Goal: Register for event/course

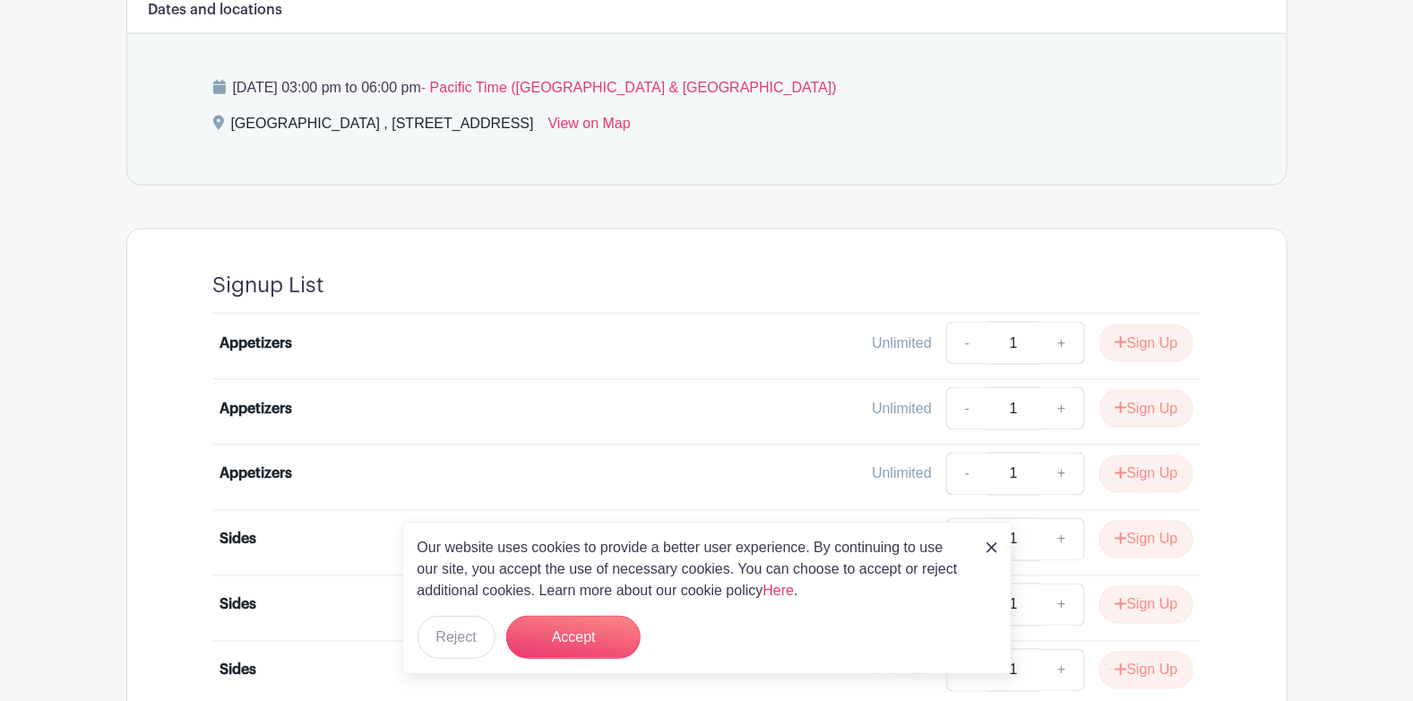
scroll to position [1075, 0]
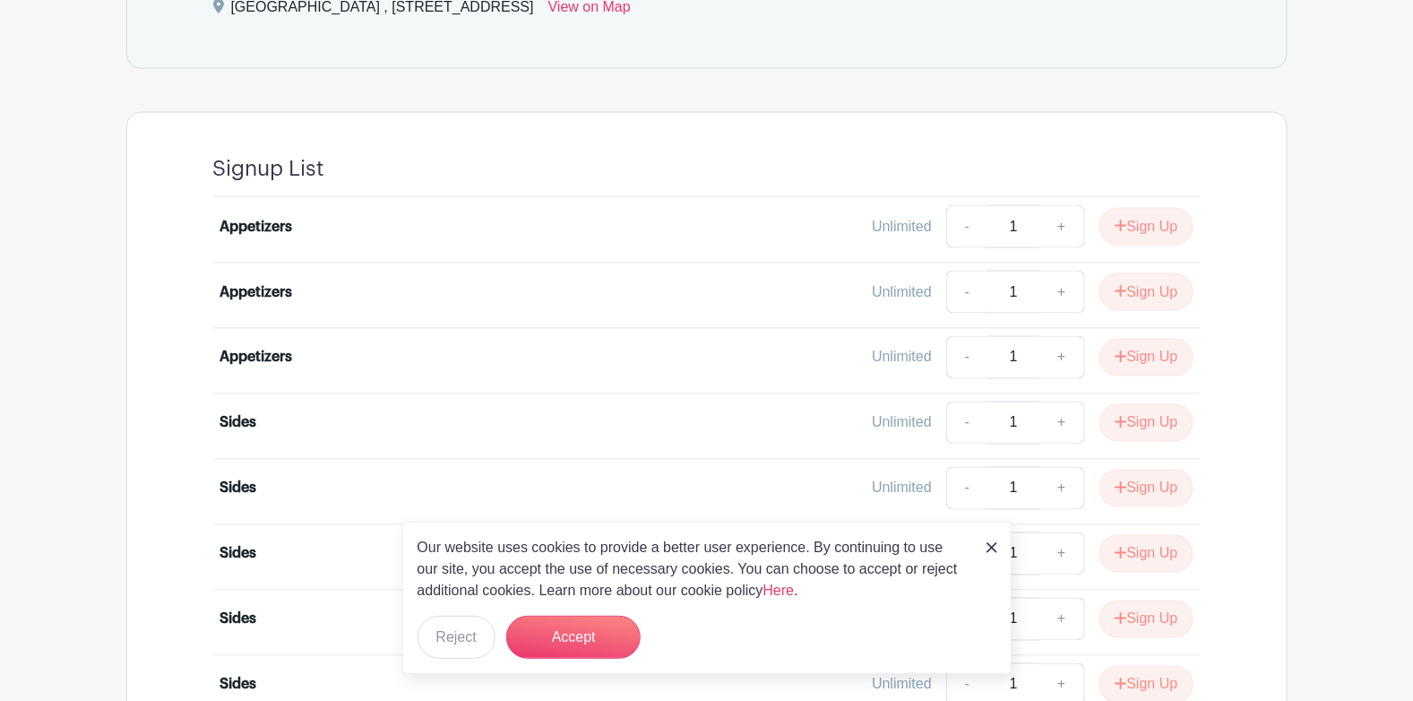
click at [992, 548] on img at bounding box center [991, 547] width 11 height 11
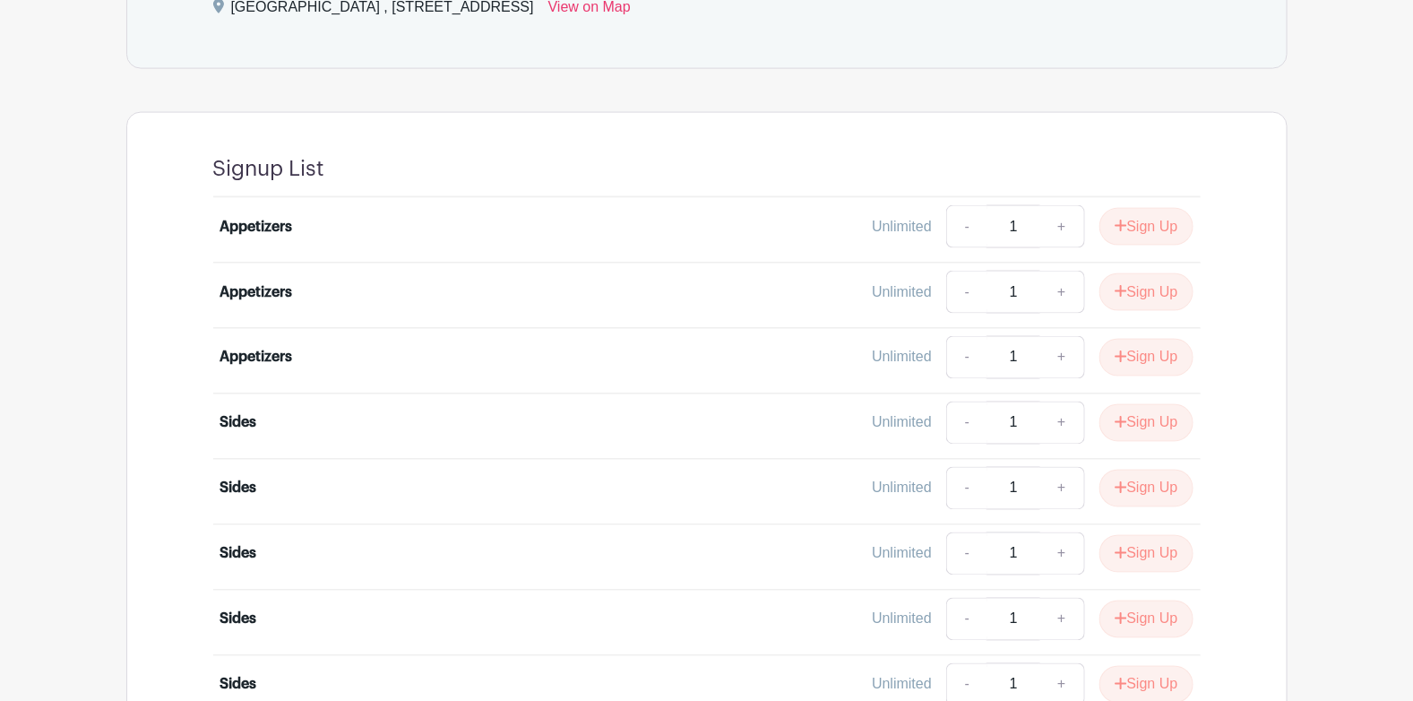
click at [896, 232] on div "Unlimited" at bounding box center [902, 226] width 60 height 21
click at [946, 218] on link "-" at bounding box center [966, 226] width 41 height 43
click at [1146, 224] on button "Sign Up" at bounding box center [1146, 227] width 94 height 38
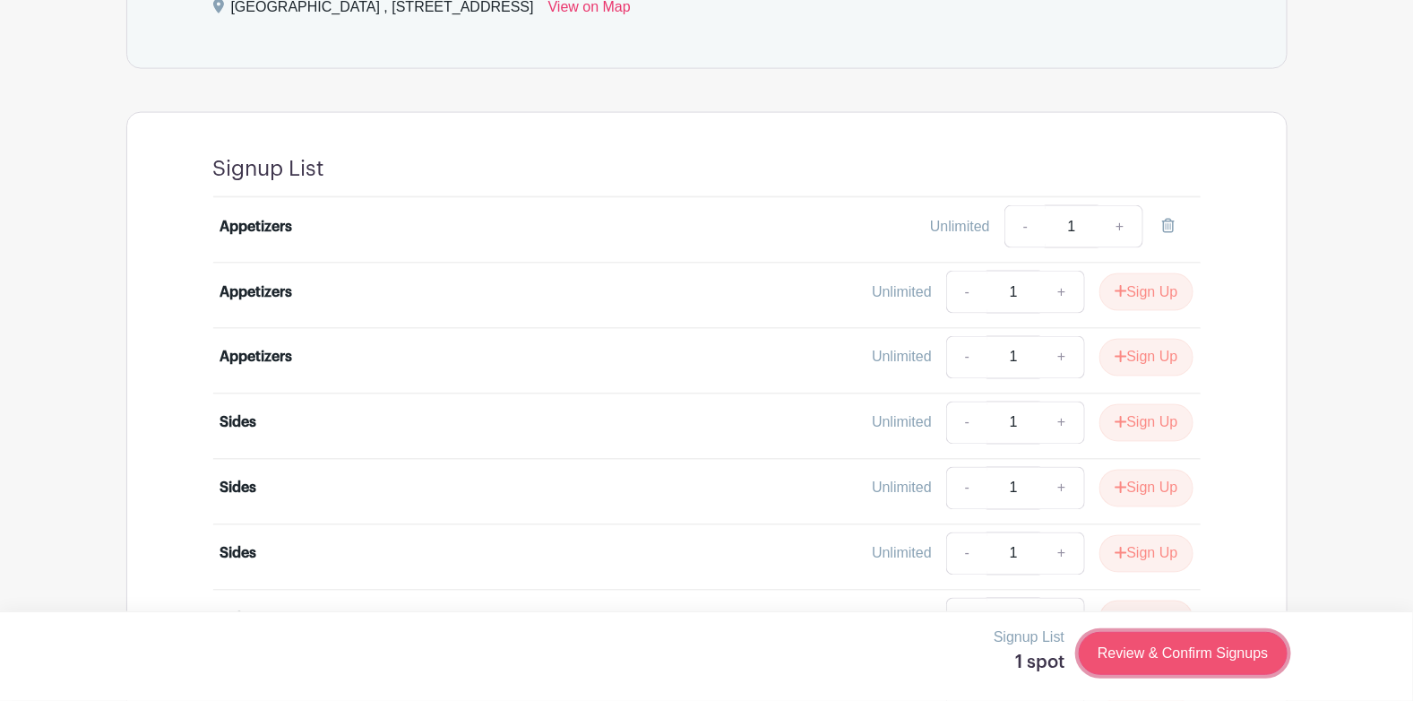
click at [1199, 662] on link "Review & Confirm Signups" at bounding box center [1183, 653] width 208 height 43
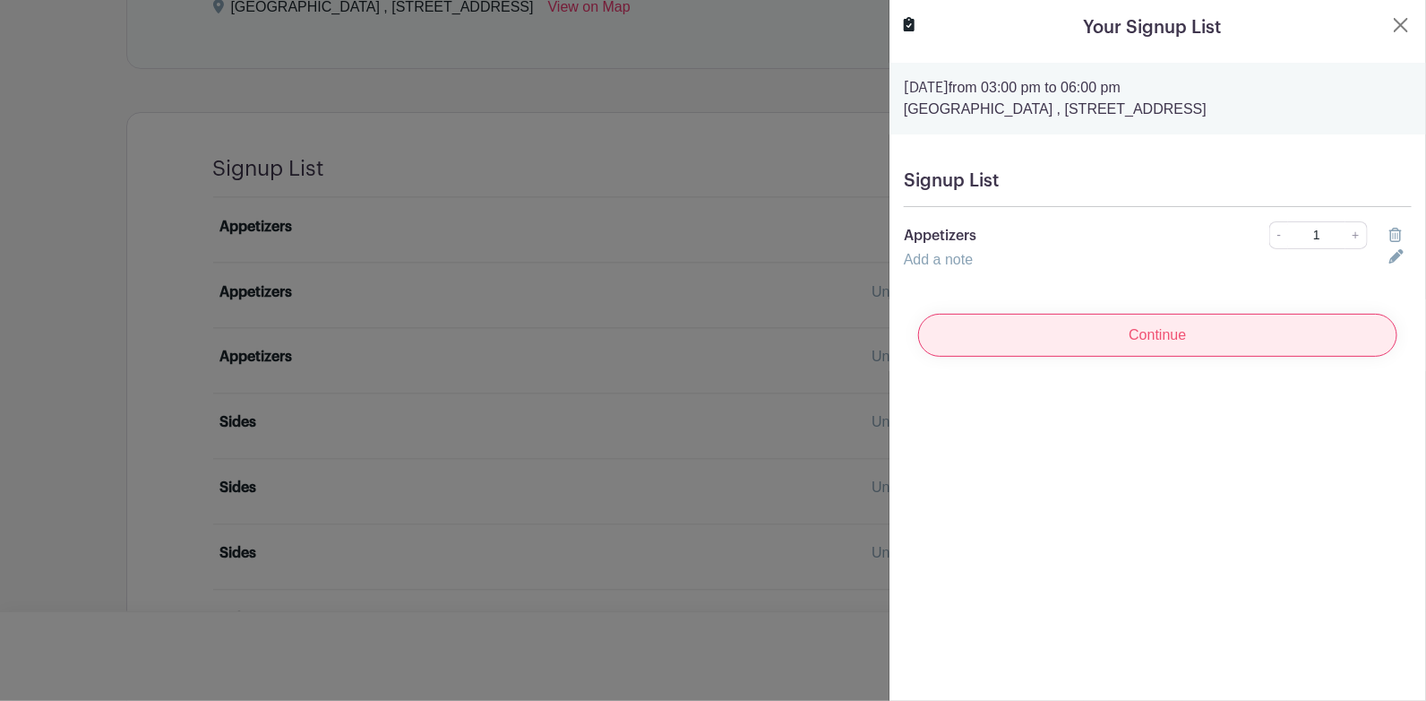
click at [1201, 322] on input "Continue" at bounding box center [1157, 335] width 479 height 43
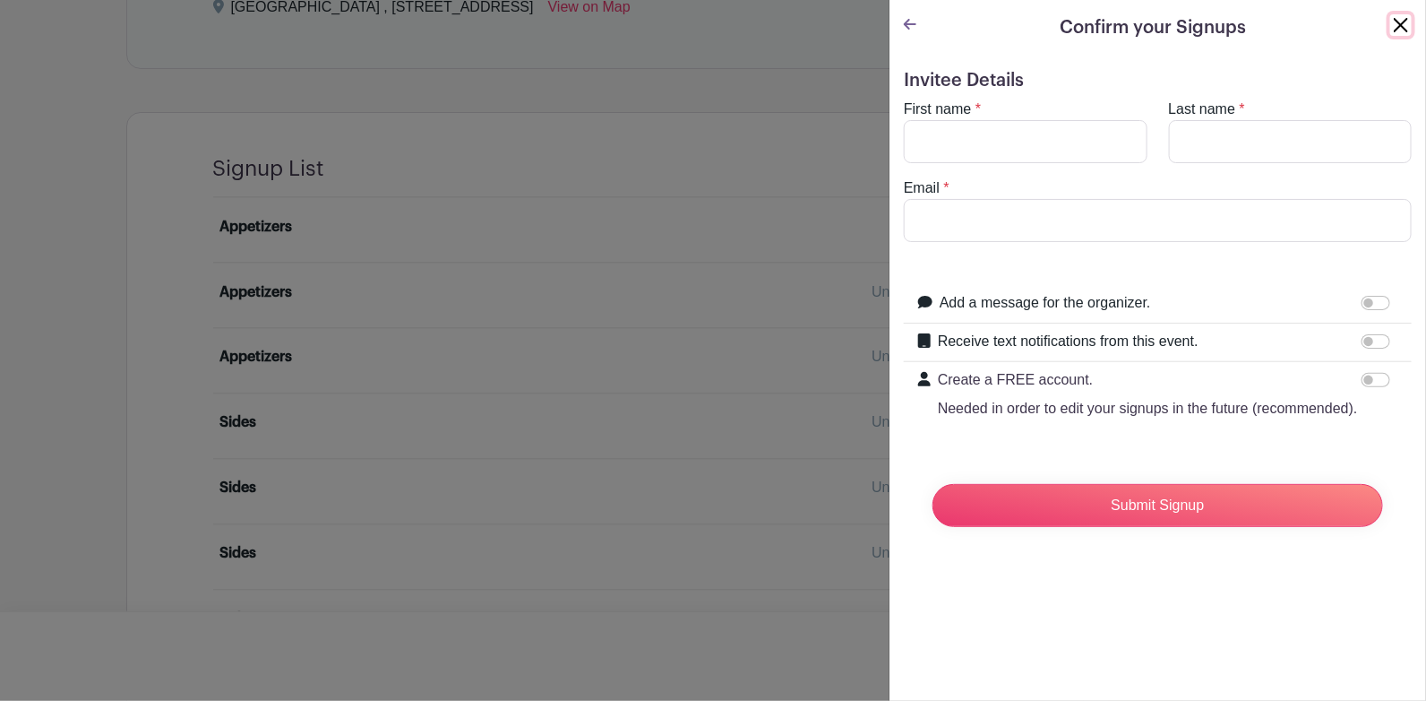
click at [1397, 23] on button "Close" at bounding box center [1400, 24] width 21 height 21
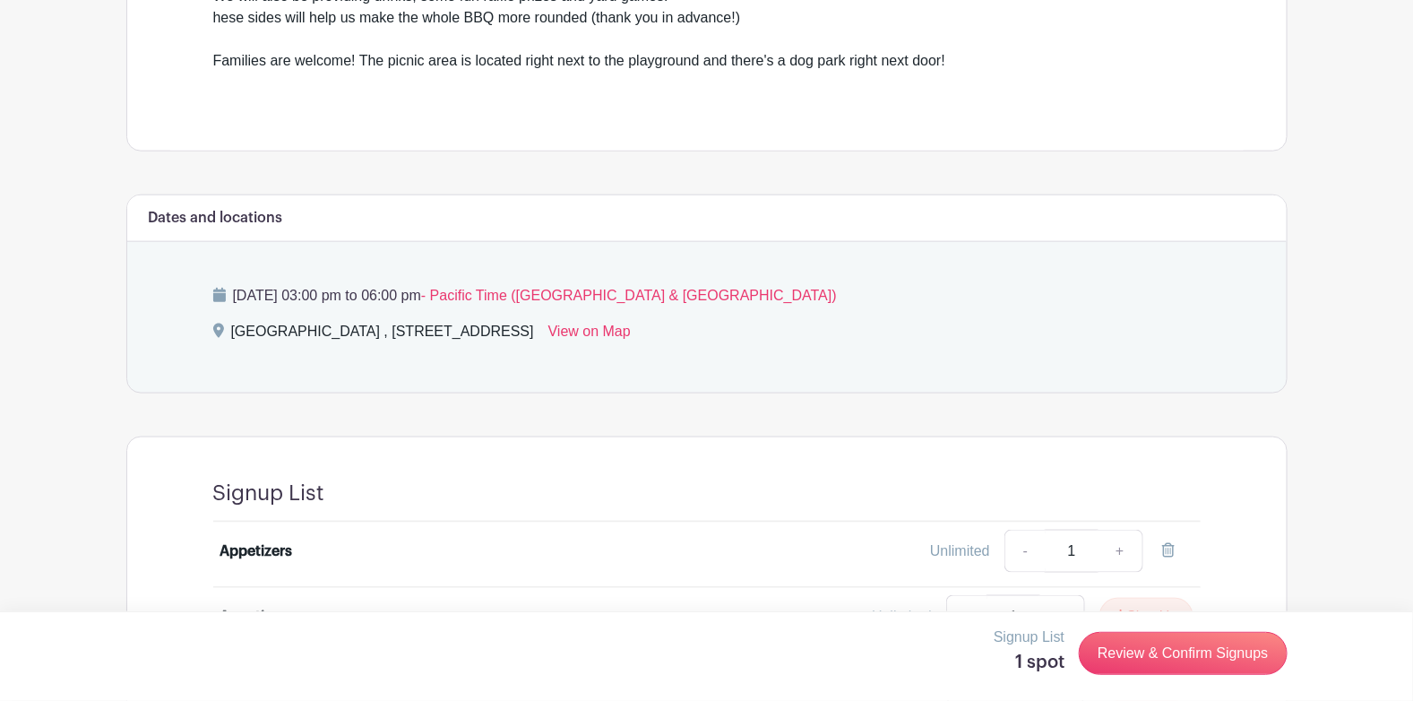
scroll to position [426, 0]
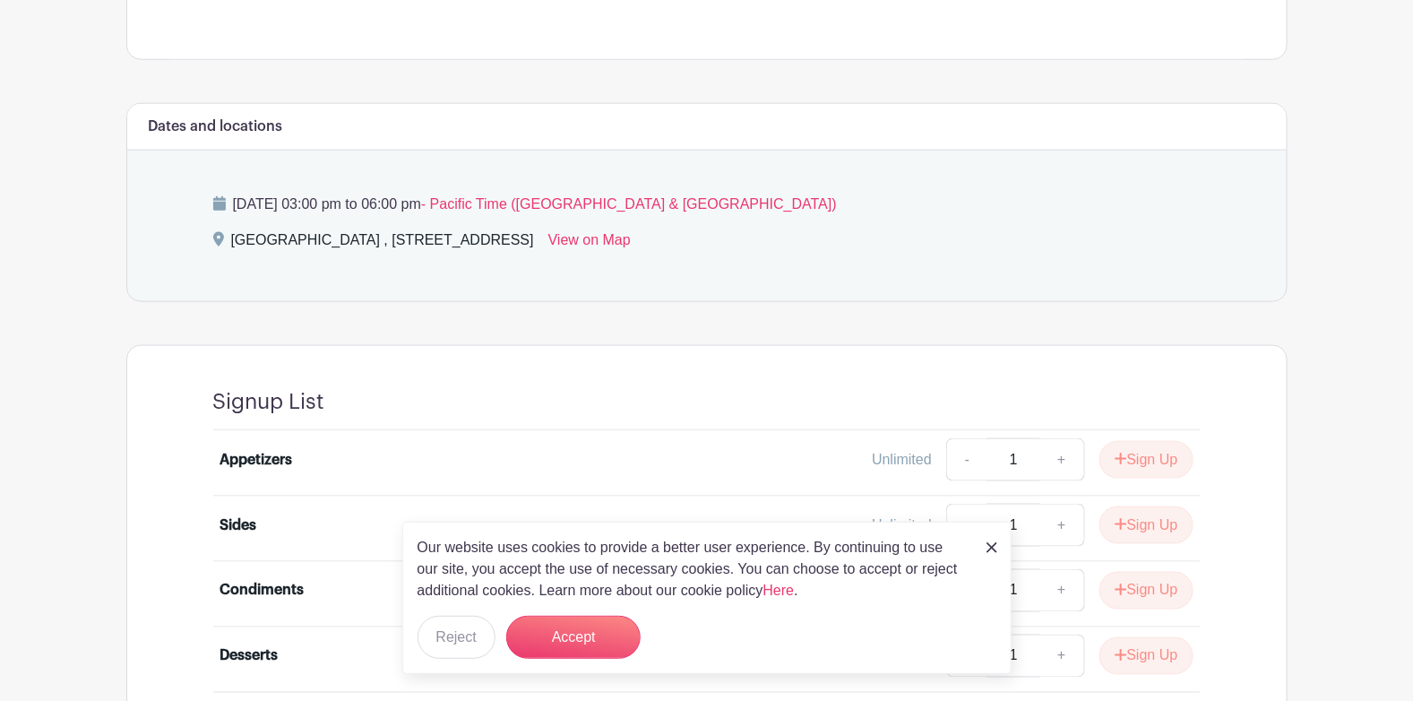
scroll to position [985, 0]
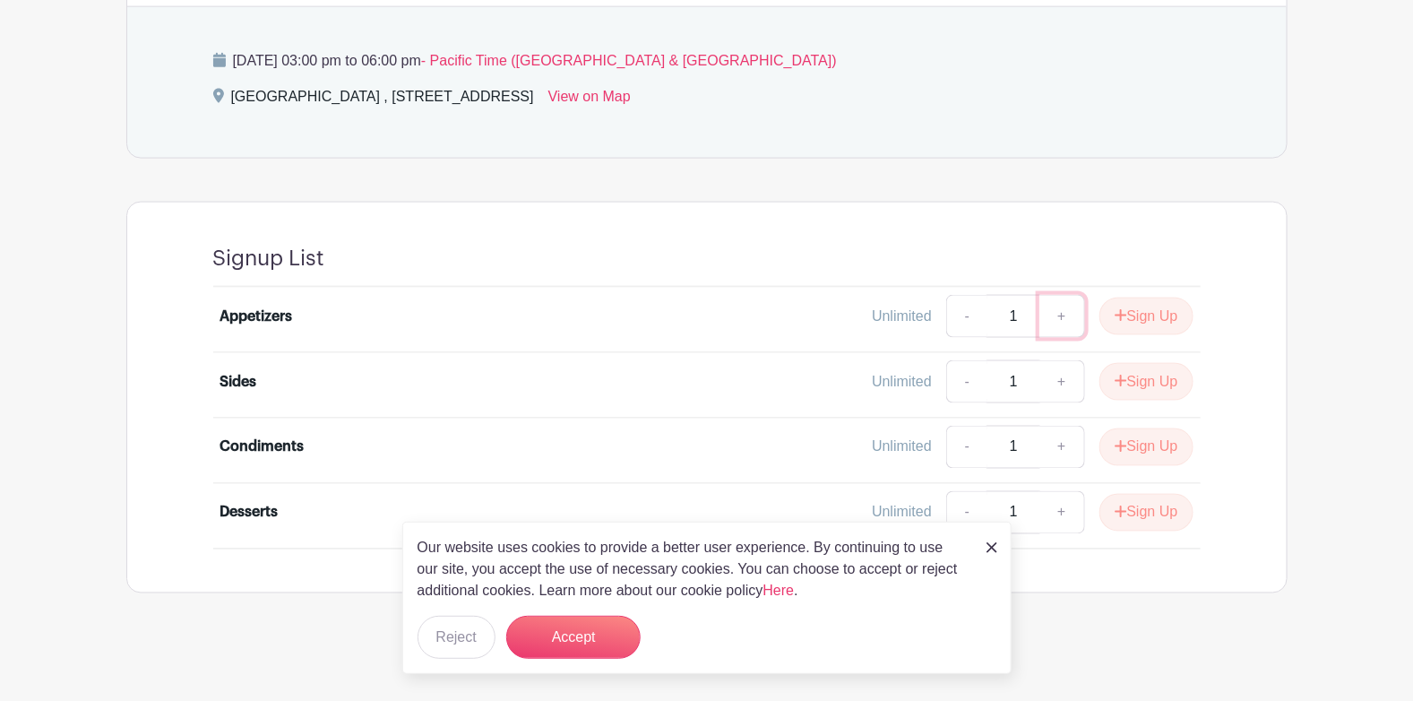
click at [1059, 313] on link "+" at bounding box center [1061, 316] width 45 height 43
click at [958, 317] on link "-" at bounding box center [966, 316] width 41 height 43
click at [959, 316] on link "-" at bounding box center [966, 316] width 41 height 43
type input "1"
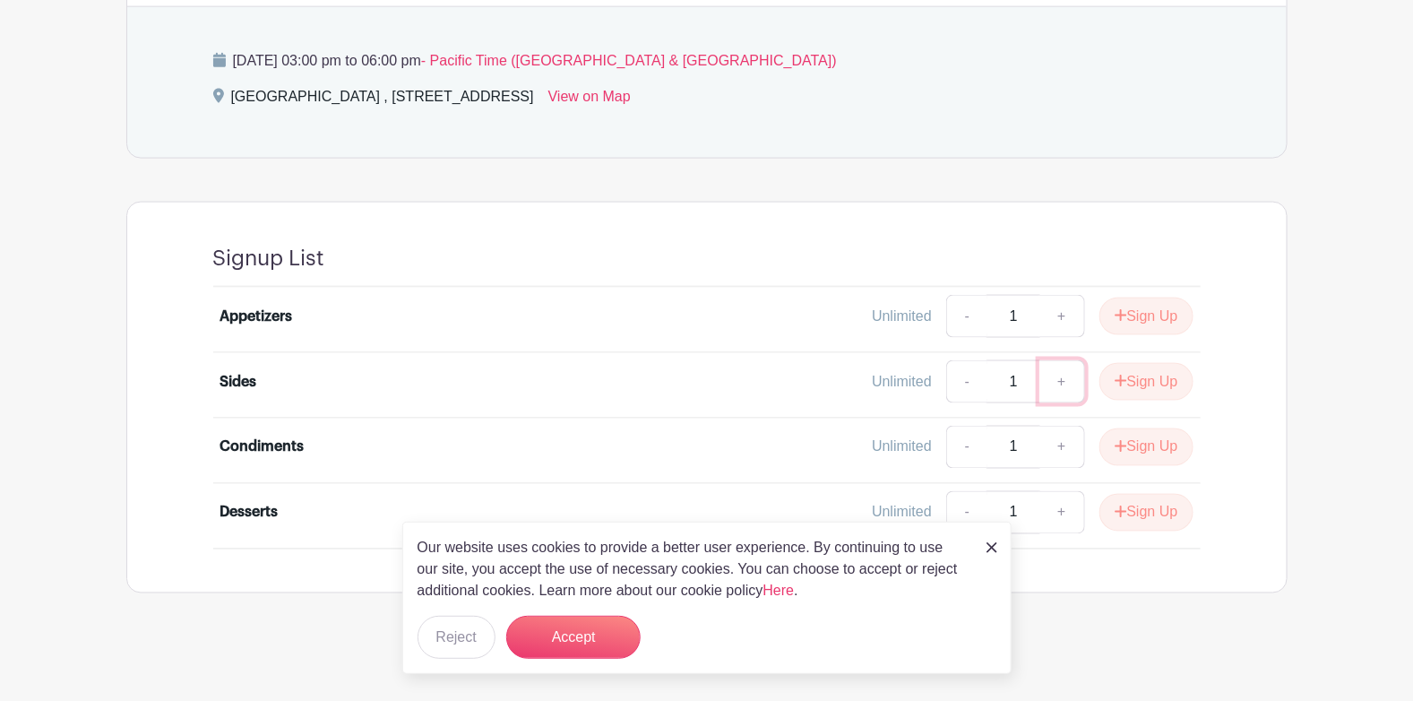
click at [1055, 382] on link "+" at bounding box center [1061, 381] width 45 height 43
click at [957, 382] on link "-" at bounding box center [966, 381] width 41 height 43
type input "1"
click at [1156, 311] on button "Sign Up" at bounding box center [1146, 316] width 94 height 38
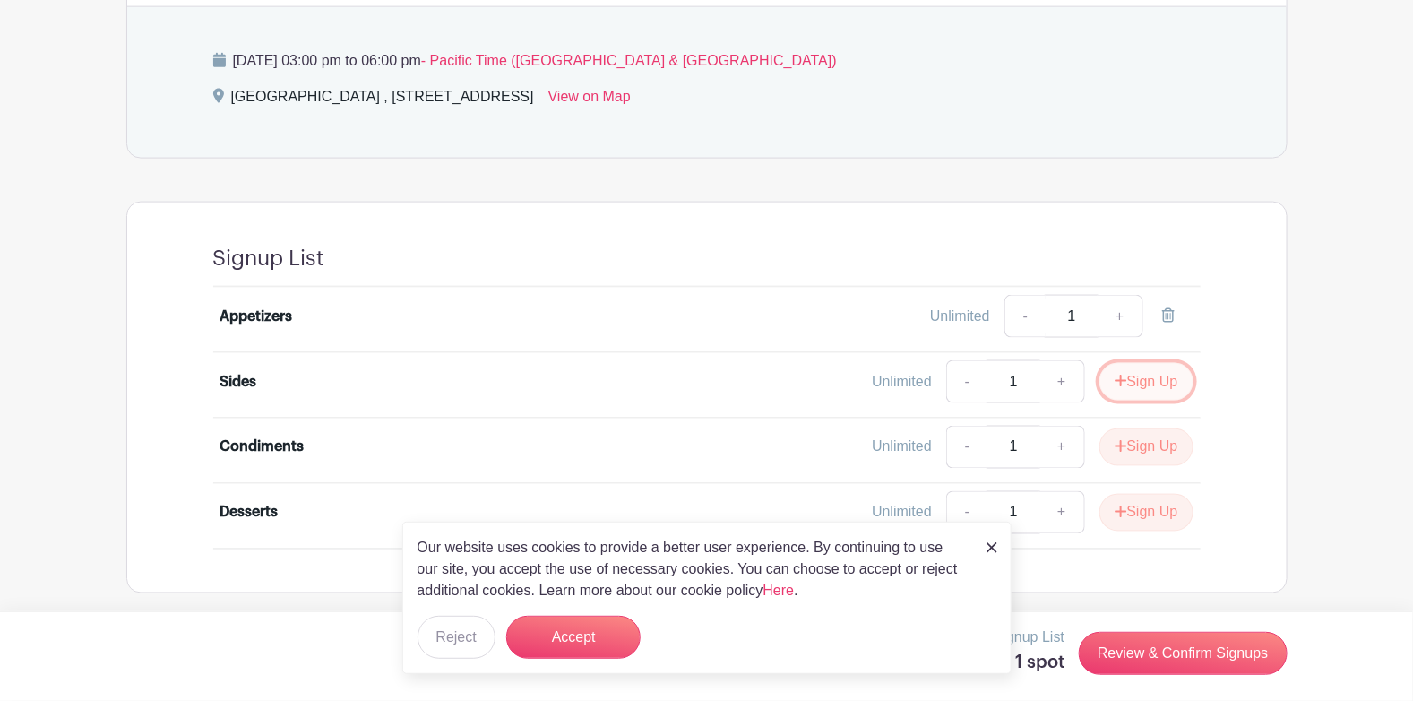
click at [1139, 386] on button "Sign Up" at bounding box center [1146, 382] width 94 height 38
click at [990, 546] on img at bounding box center [991, 547] width 11 height 11
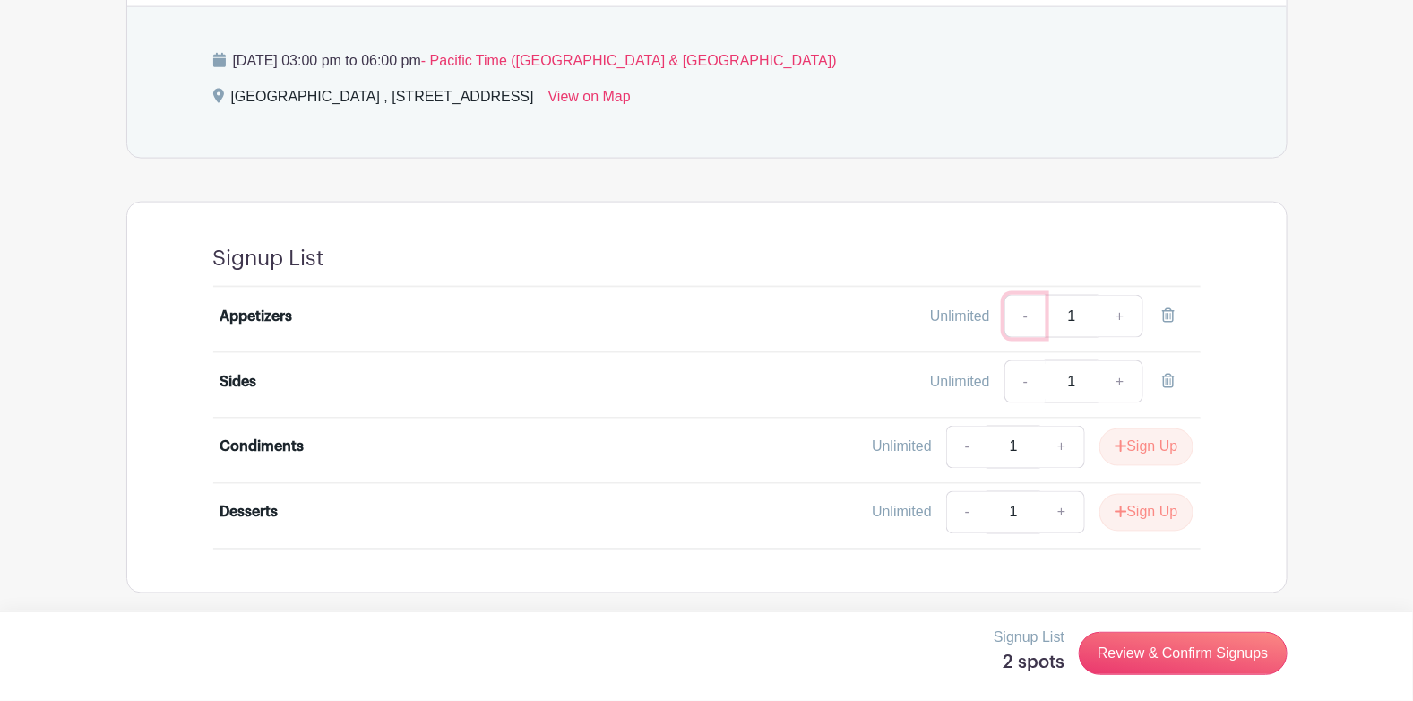
click at [1034, 320] on link "-" at bounding box center [1024, 316] width 41 height 43
click at [1023, 386] on link "-" at bounding box center [1024, 381] width 41 height 43
click at [1020, 322] on link "-" at bounding box center [1024, 316] width 41 height 43
click at [1167, 314] on icon at bounding box center [1168, 315] width 13 height 14
click at [1163, 377] on icon at bounding box center [1168, 381] width 13 height 14
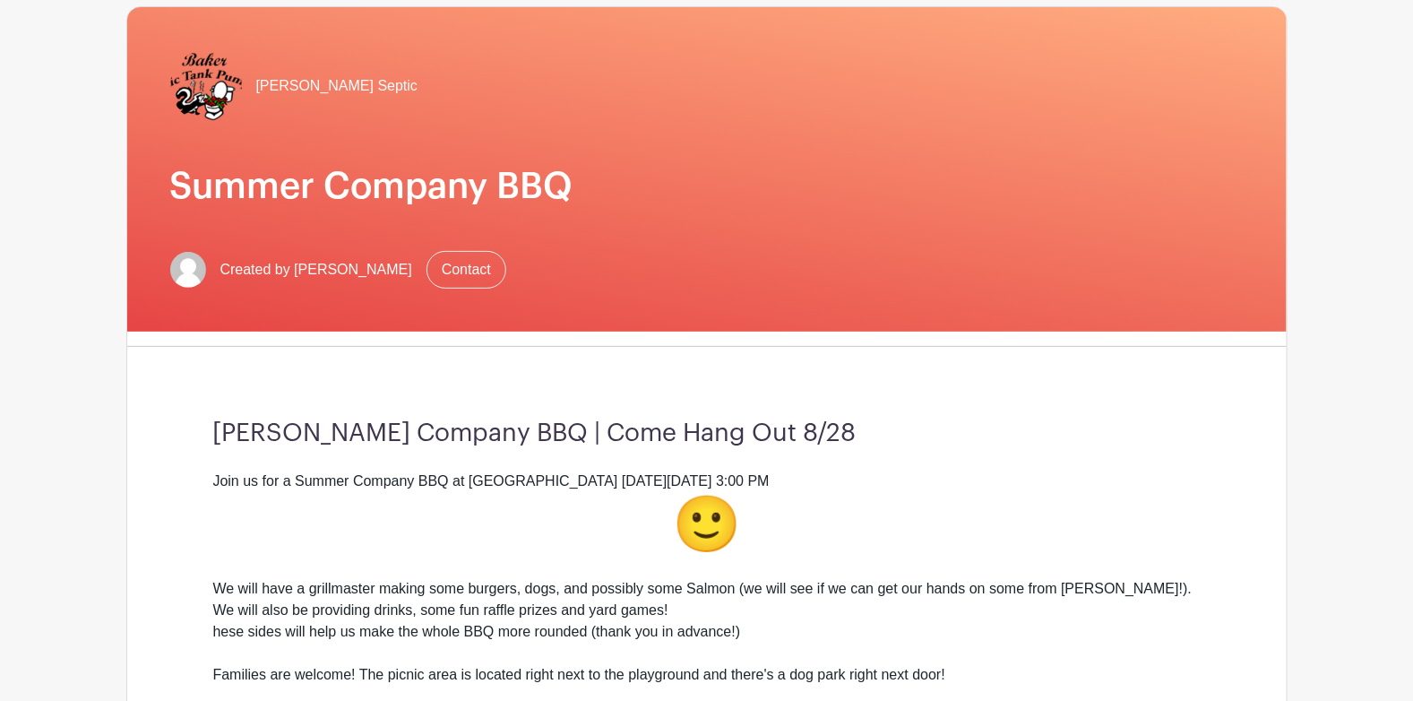
scroll to position [0, 0]
